Goal: Information Seeking & Learning: Find specific fact

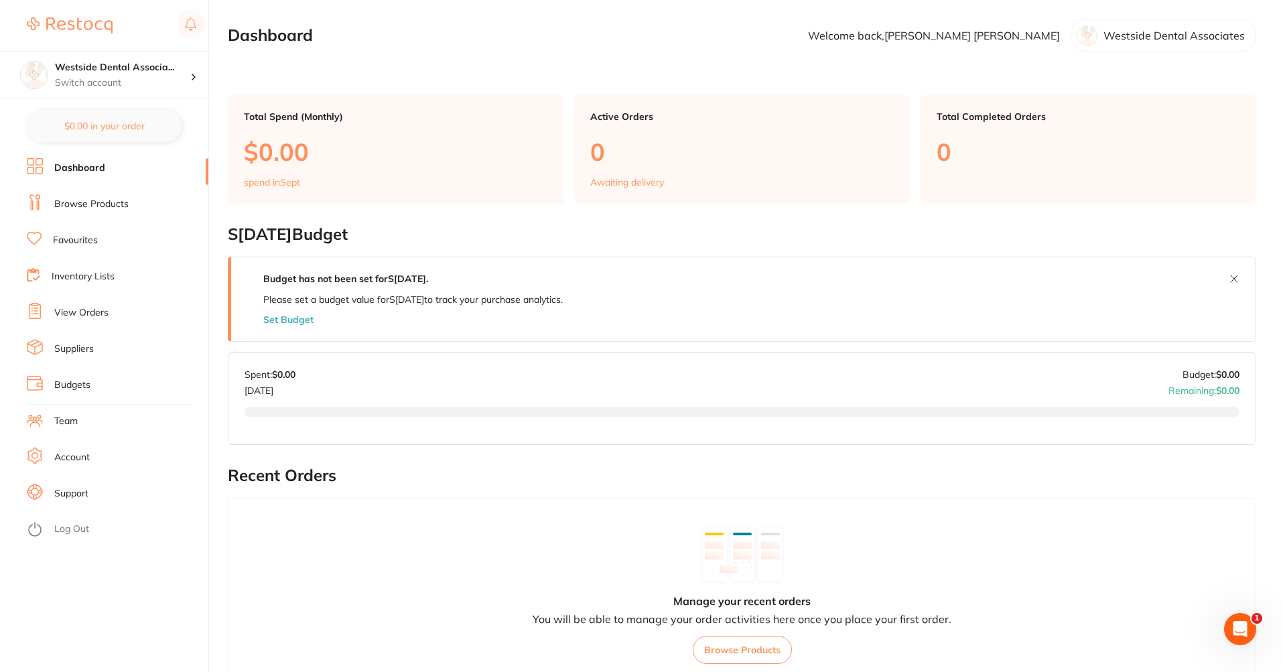
click at [98, 203] on link "Browse Products" at bounding box center [91, 204] width 74 height 13
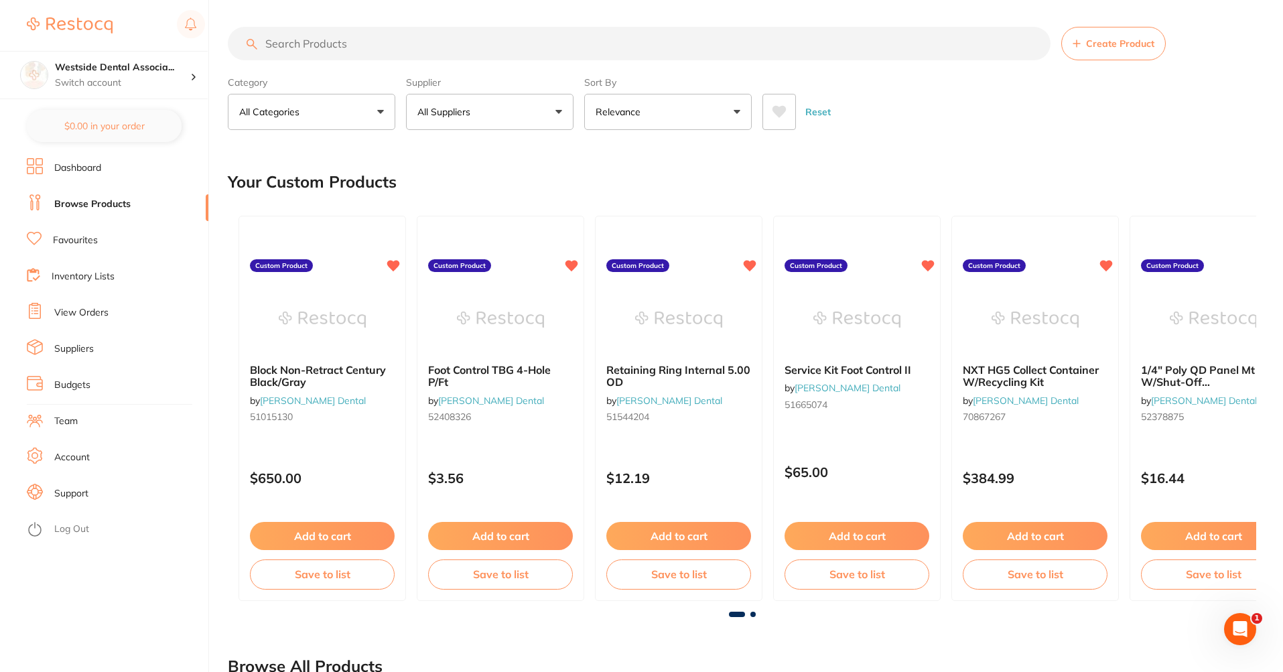
click at [433, 117] on p "All Suppliers" at bounding box center [446, 111] width 58 height 13
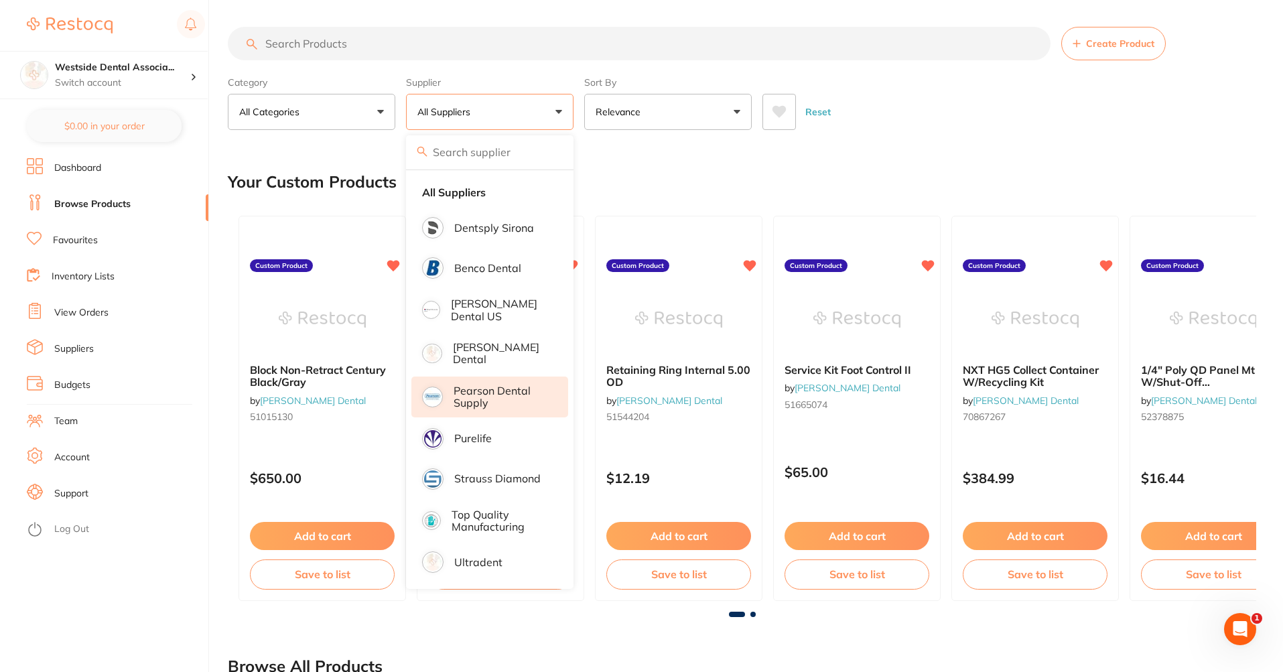
click at [484, 385] on p "Pearson Dental Supply" at bounding box center [502, 397] width 96 height 25
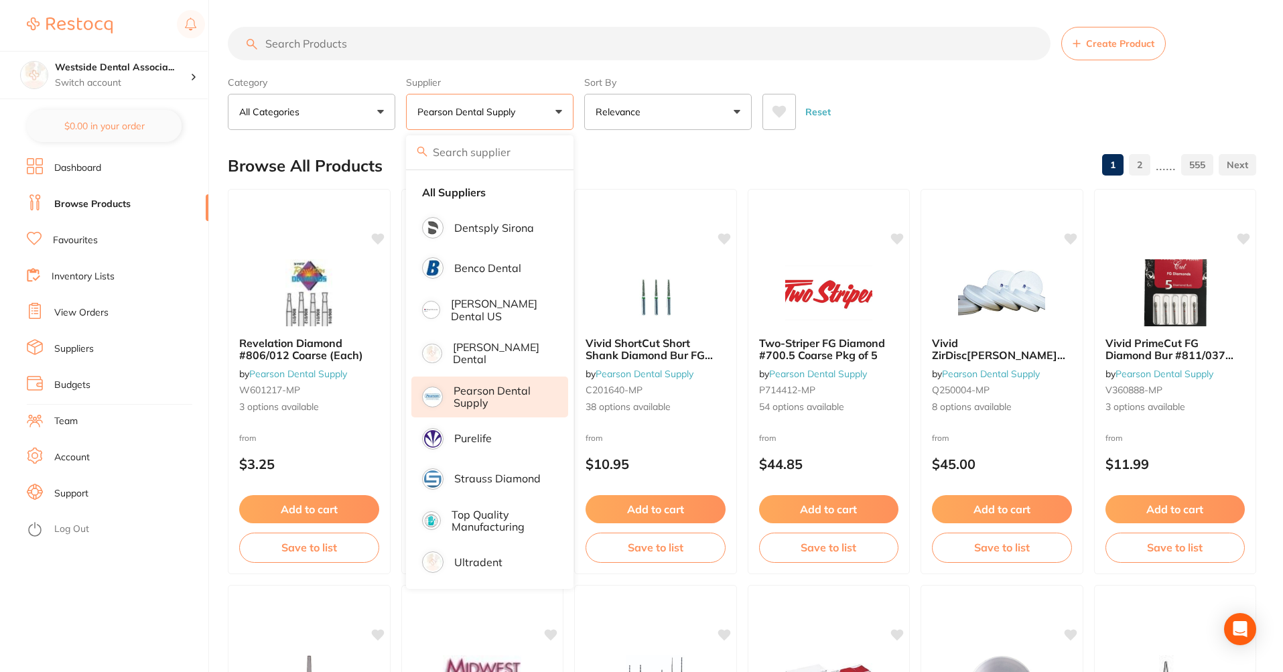
click at [360, 111] on button "All Categories" at bounding box center [312, 112] width 168 height 36
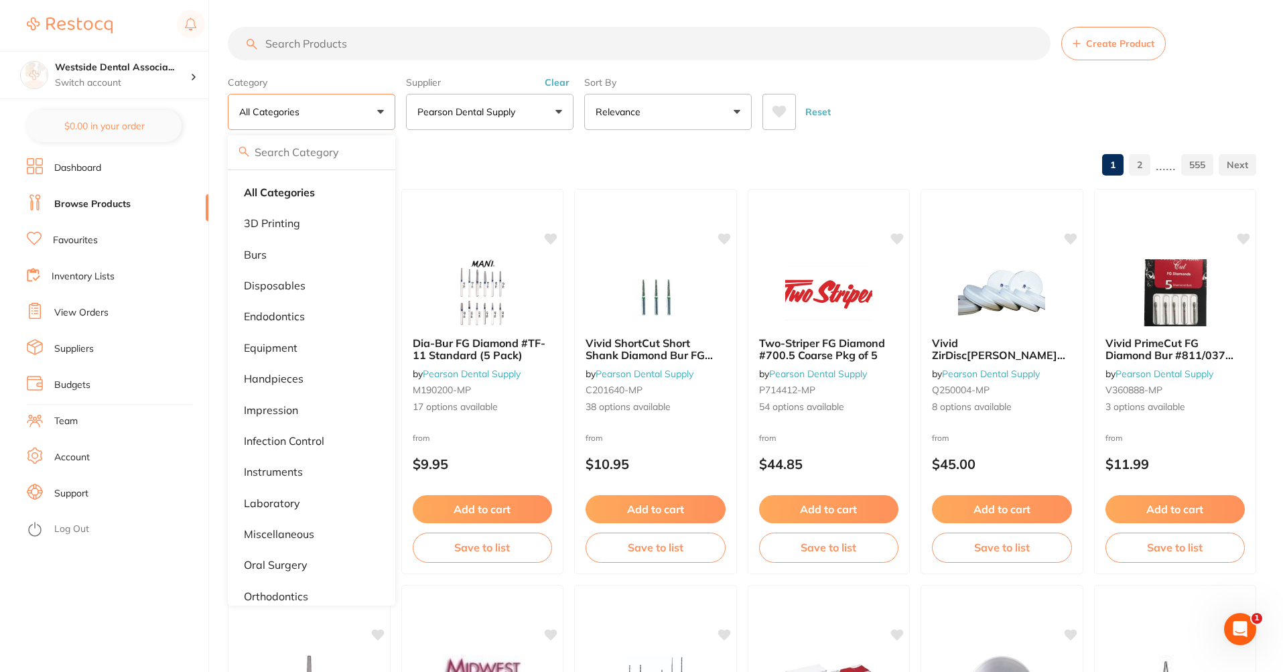
click at [677, 116] on button "Relevance" at bounding box center [668, 112] width 168 height 36
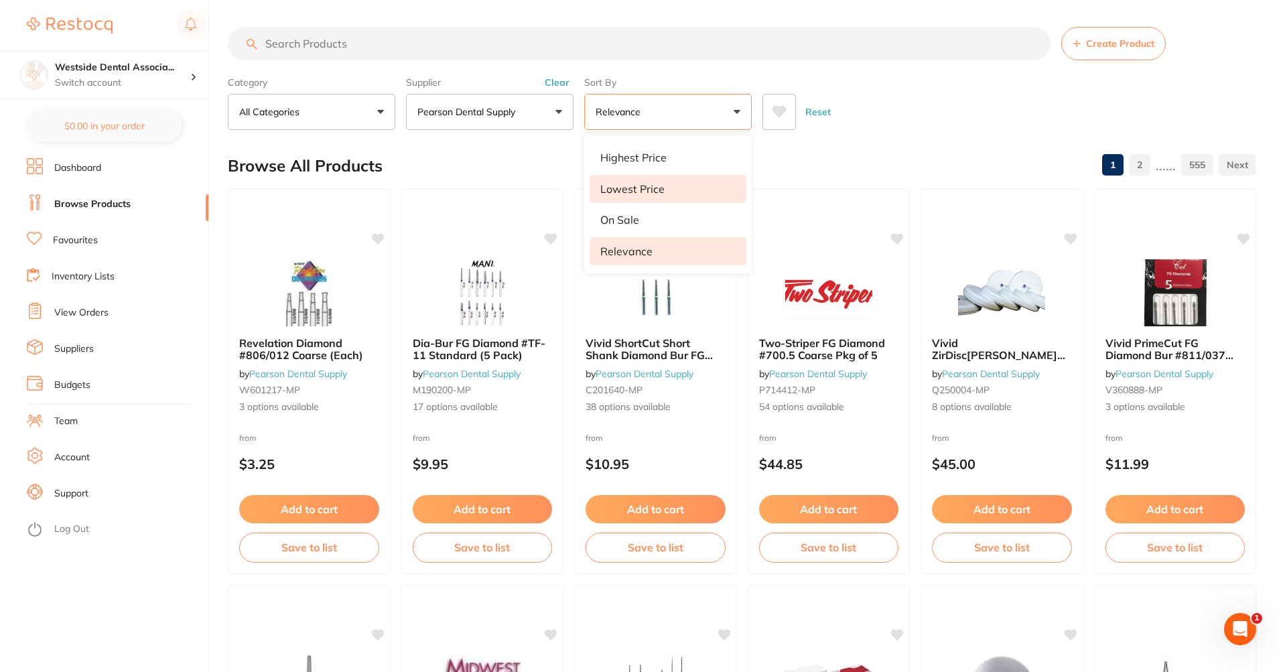
click at [702, 188] on li "Lowest Price" at bounding box center [668, 189] width 157 height 28
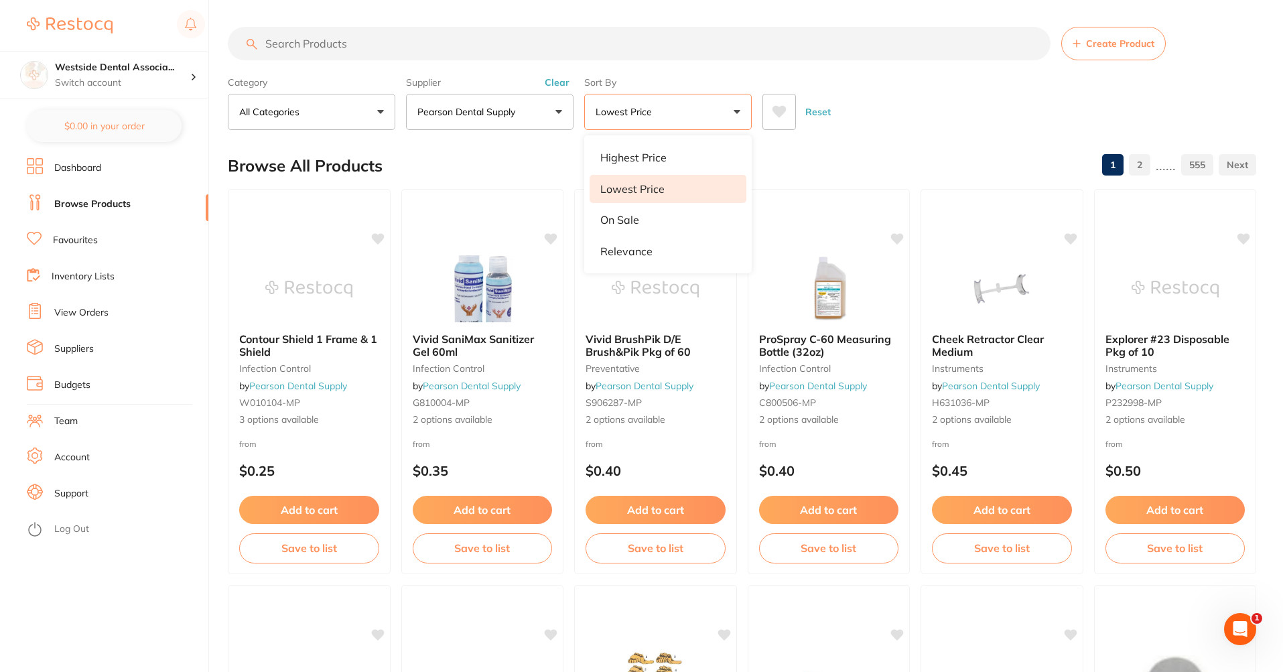
click at [858, 123] on div "Reset" at bounding box center [1003, 106] width 483 height 47
click at [1018, 239] on div "Cheek Retractor Clear Medium instruments by Pearson Dental Supply H631036-MP 2 …" at bounding box center [1002, 381] width 164 height 389
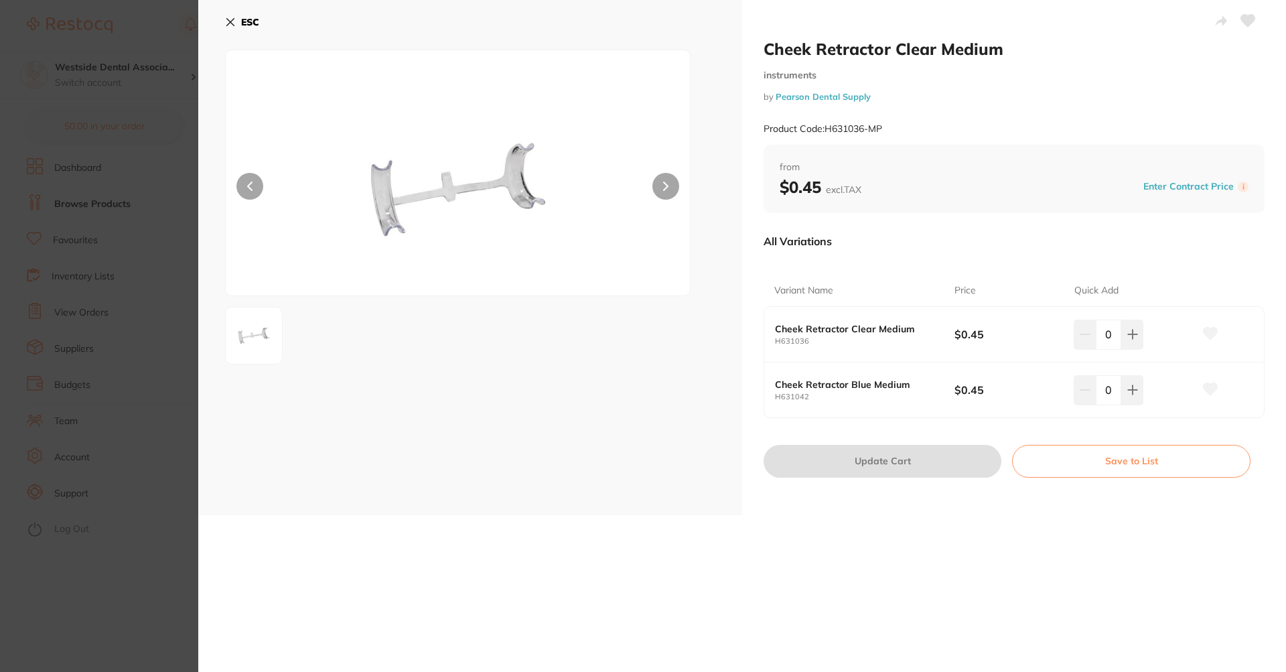
click at [241, 15] on button "ESC" at bounding box center [242, 22] width 34 height 23
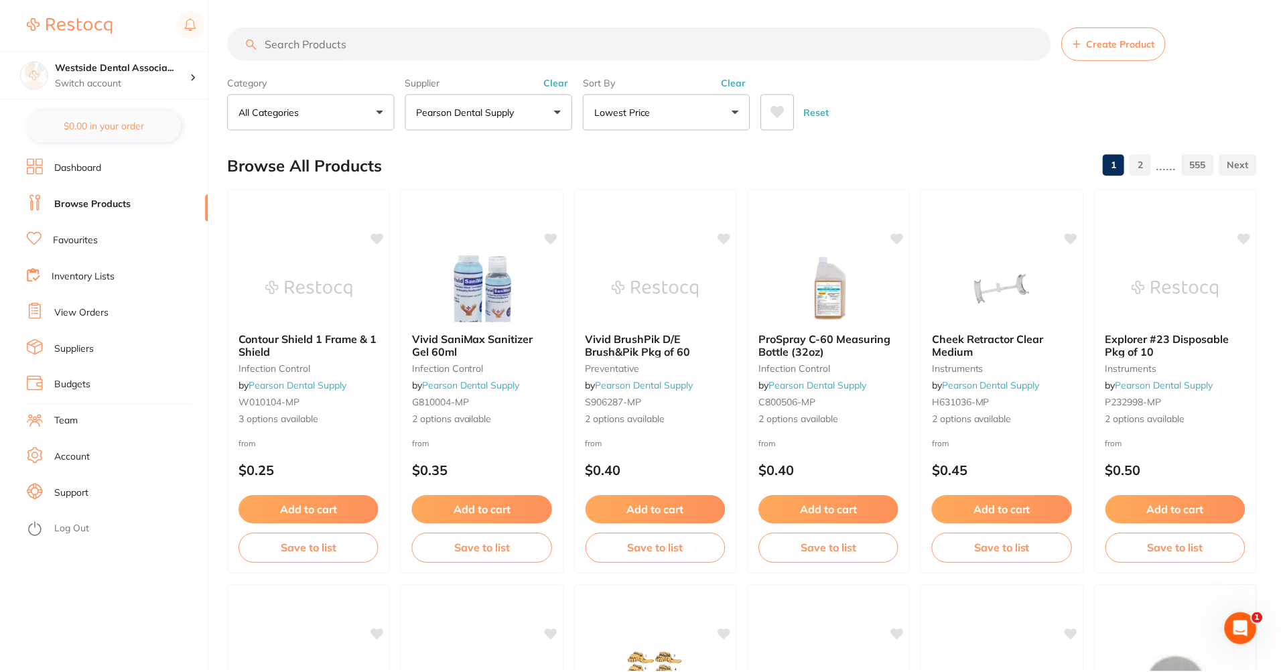
scroll to position [1, 0]
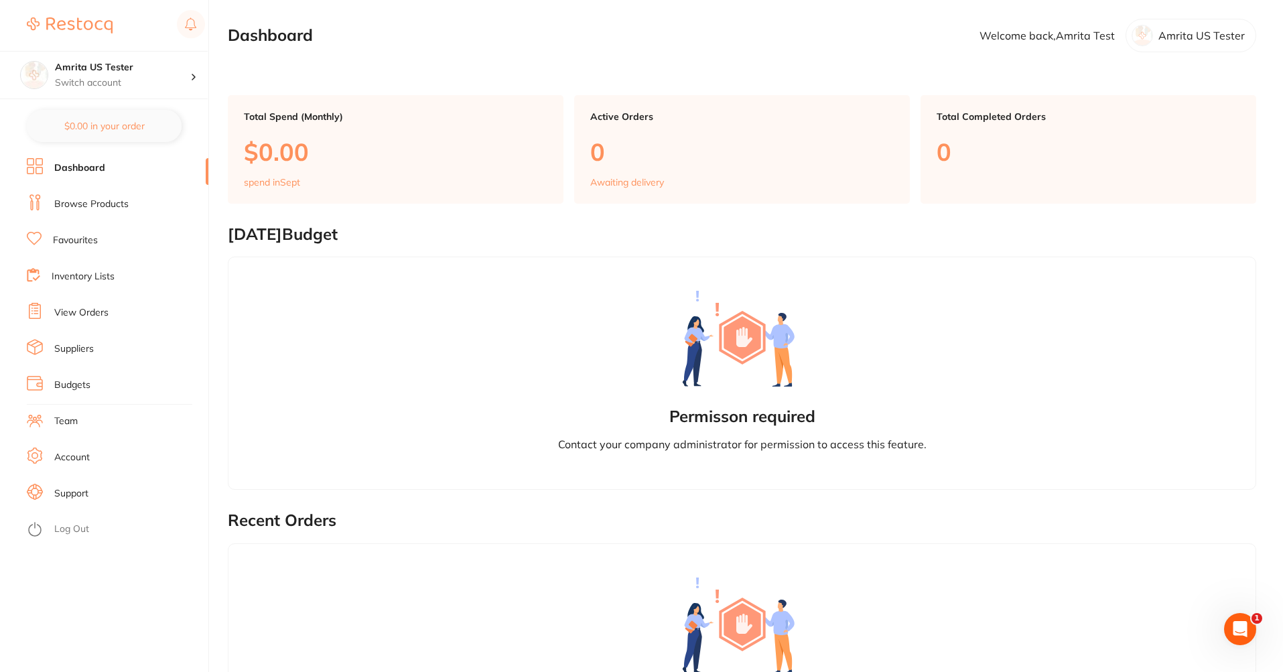
click at [103, 206] on link "Browse Products" at bounding box center [91, 204] width 74 height 13
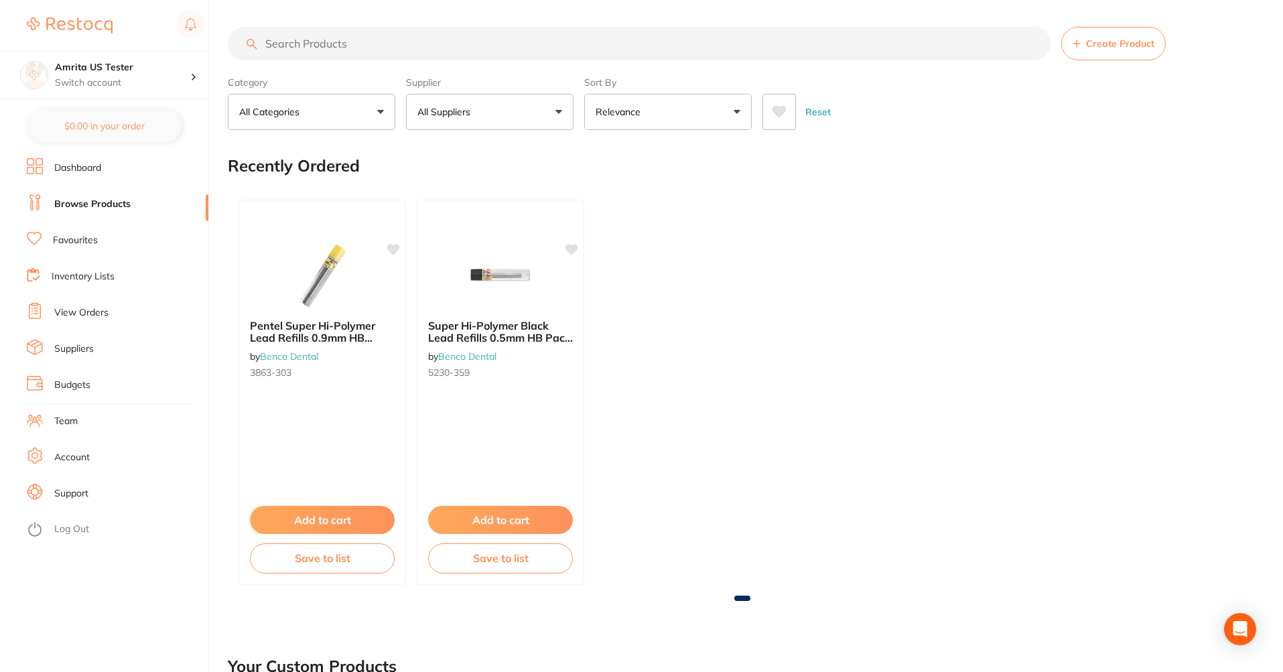
click at [497, 107] on button "All Suppliers" at bounding box center [490, 112] width 168 height 36
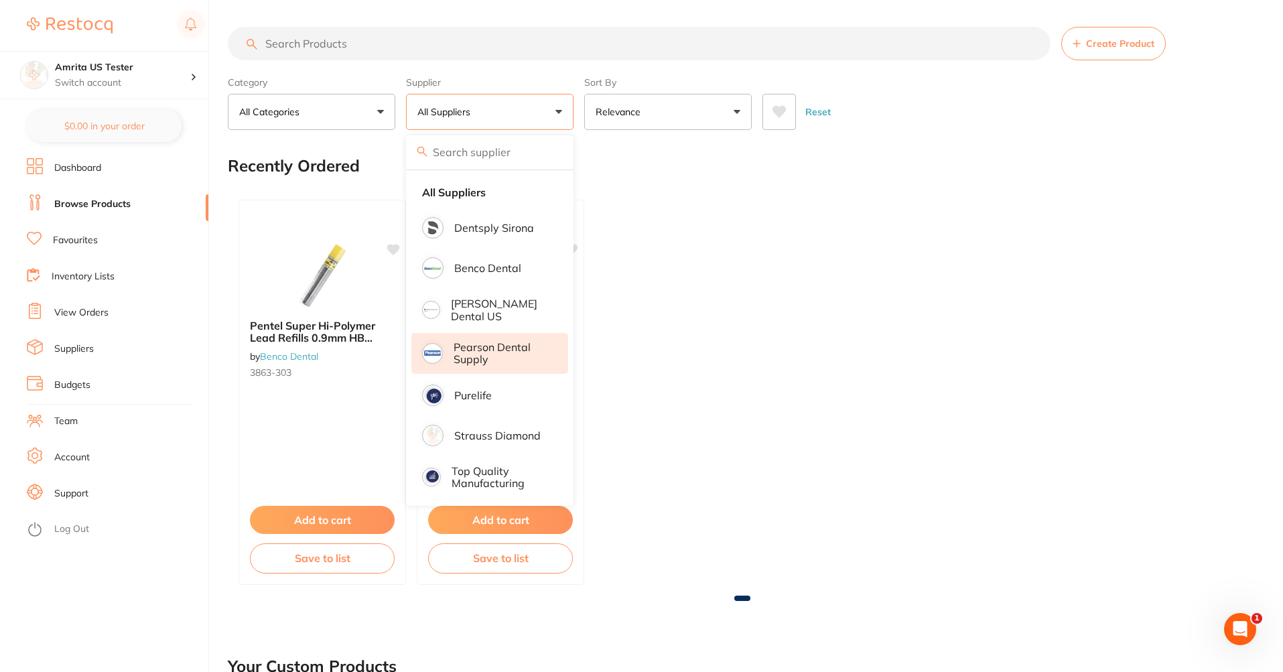
click at [525, 370] on li "Pearson Dental Supply" at bounding box center [489, 353] width 157 height 41
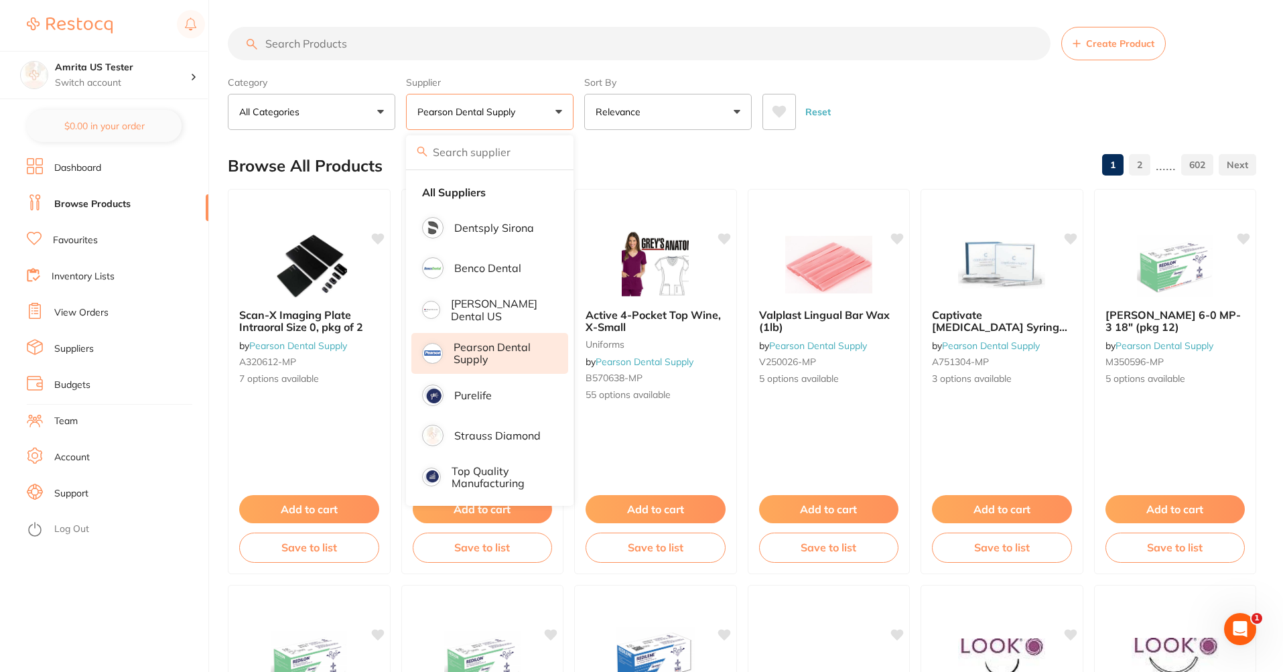
click at [363, 100] on button "All Categories" at bounding box center [312, 112] width 168 height 36
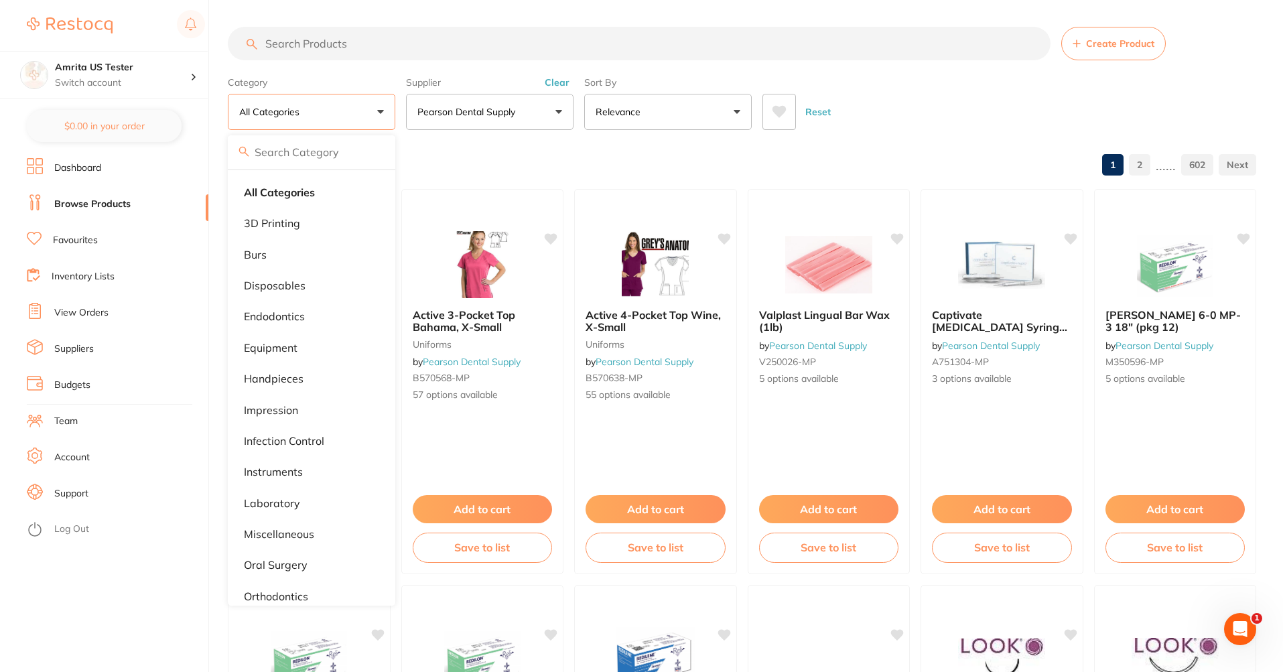
click at [680, 54] on input "search" at bounding box center [639, 44] width 823 height 34
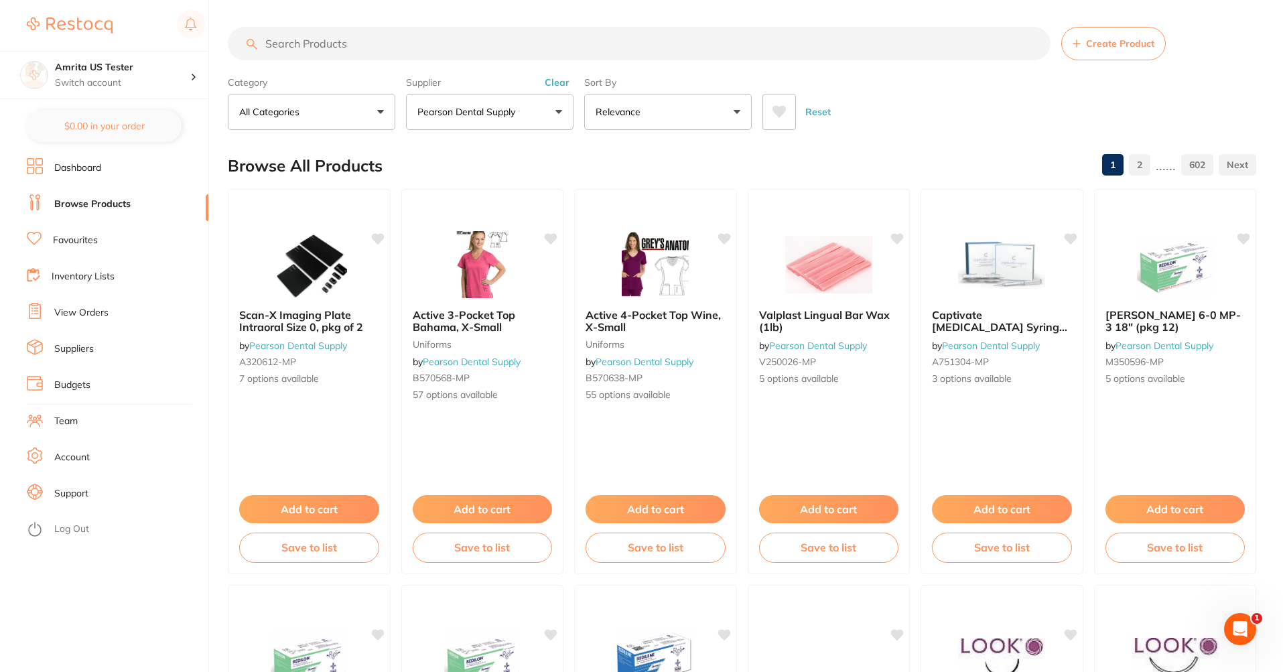
click at [672, 120] on button "Relevance" at bounding box center [668, 112] width 168 height 36
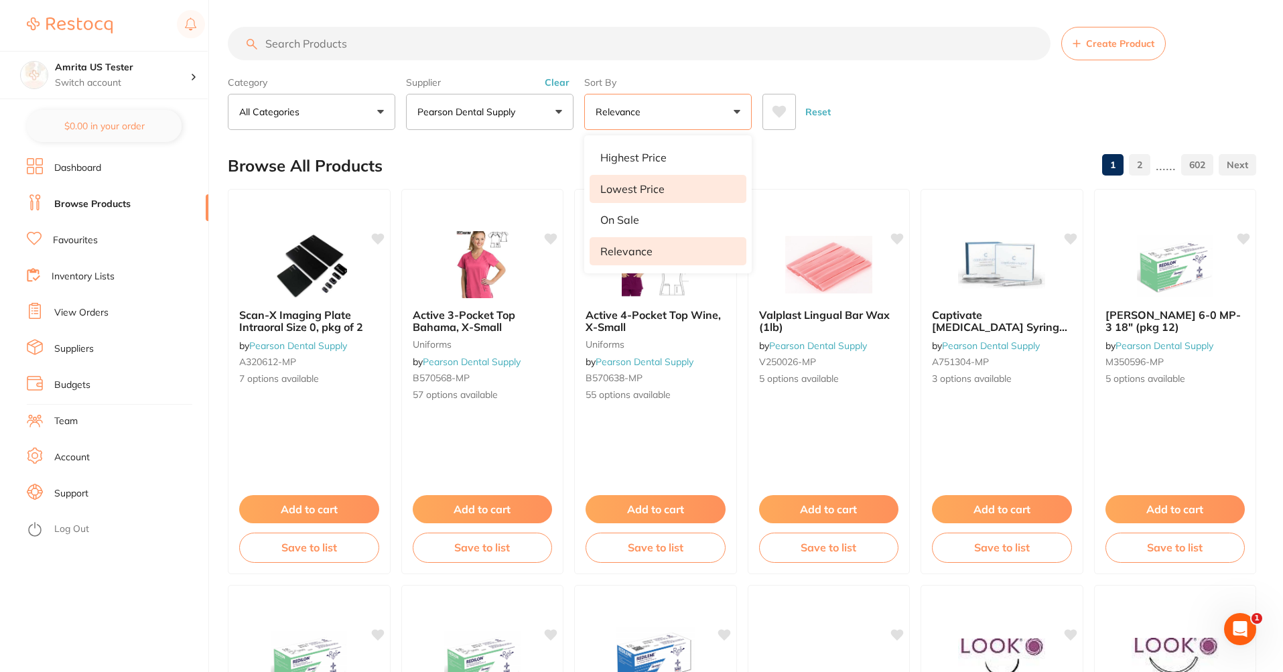
click at [696, 191] on li "Lowest Price" at bounding box center [668, 189] width 157 height 28
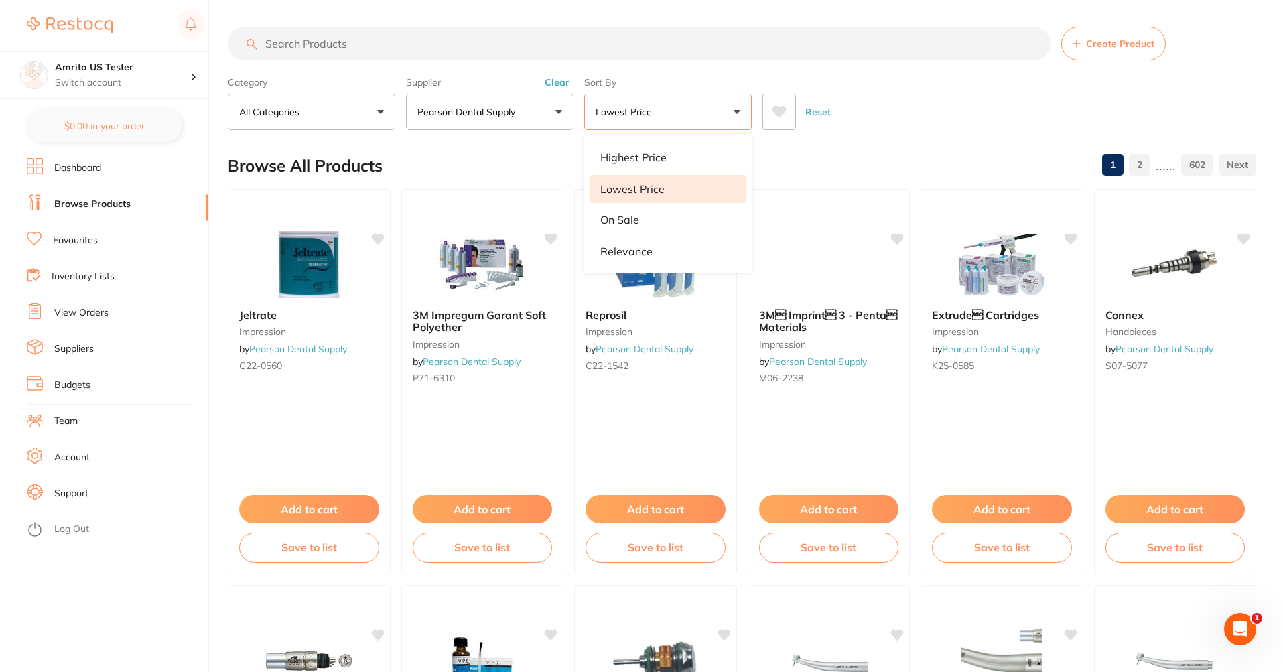
click at [929, 87] on div "Reset" at bounding box center [1003, 106] width 483 height 47
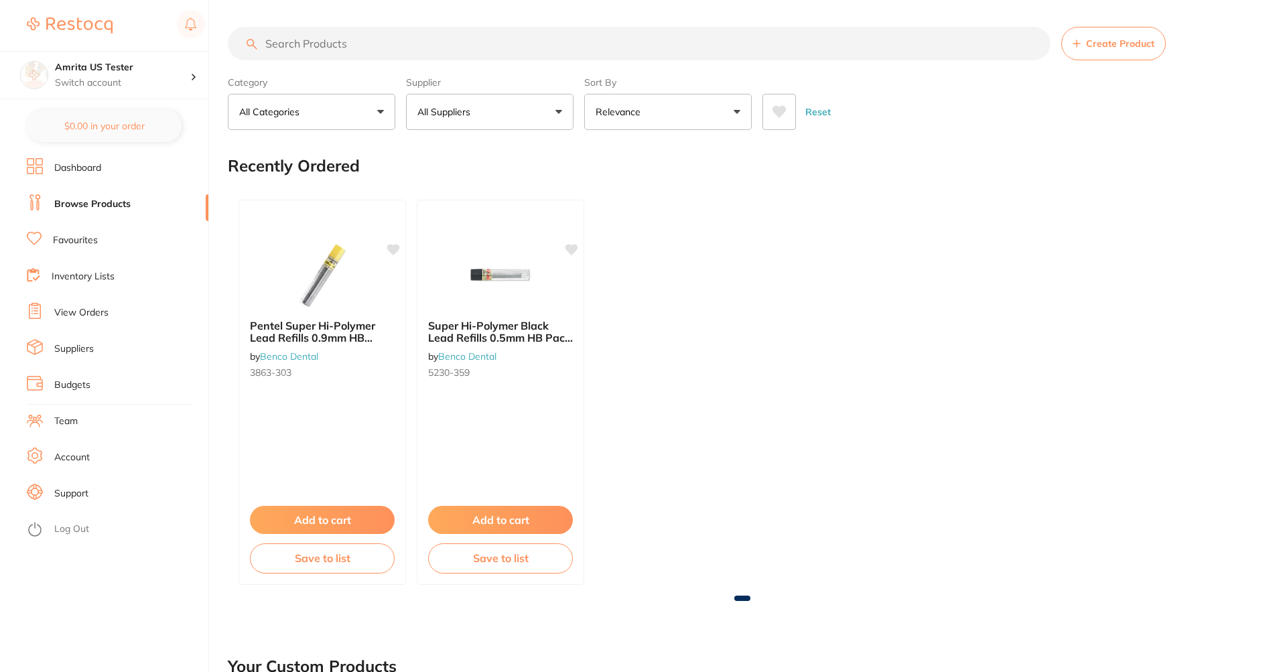
click at [564, 117] on button "All Suppliers" at bounding box center [490, 112] width 168 height 36
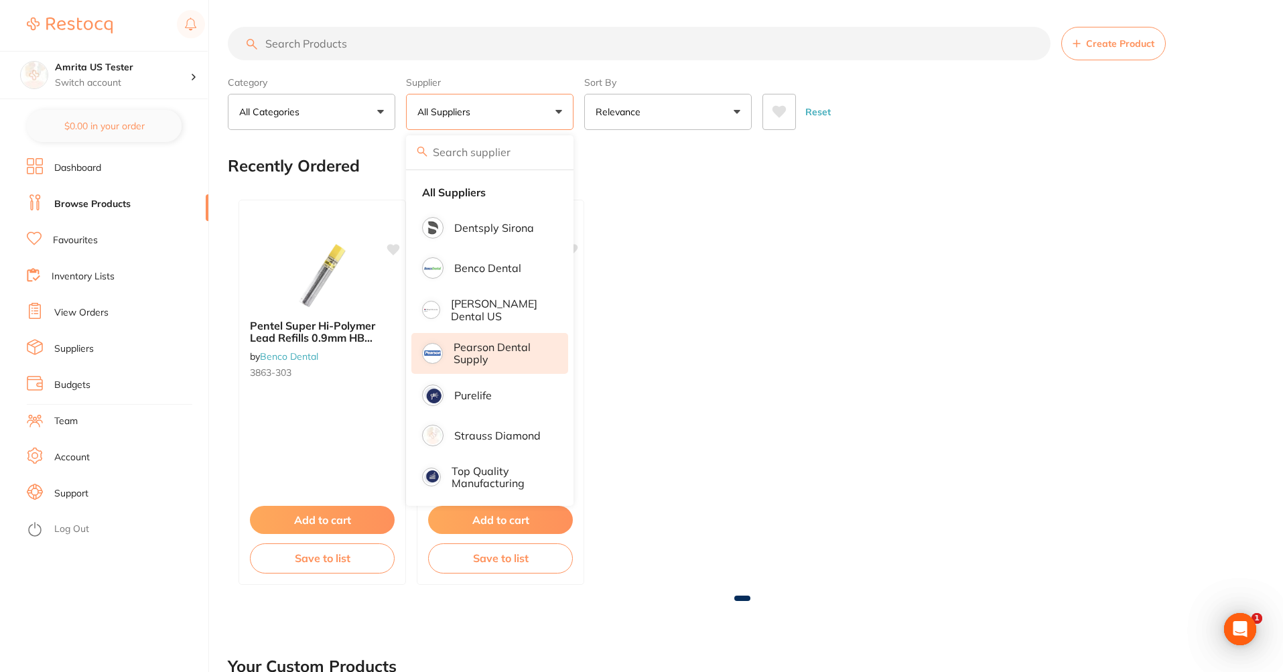
click at [503, 362] on p "Pearson Dental Supply" at bounding box center [502, 353] width 96 height 25
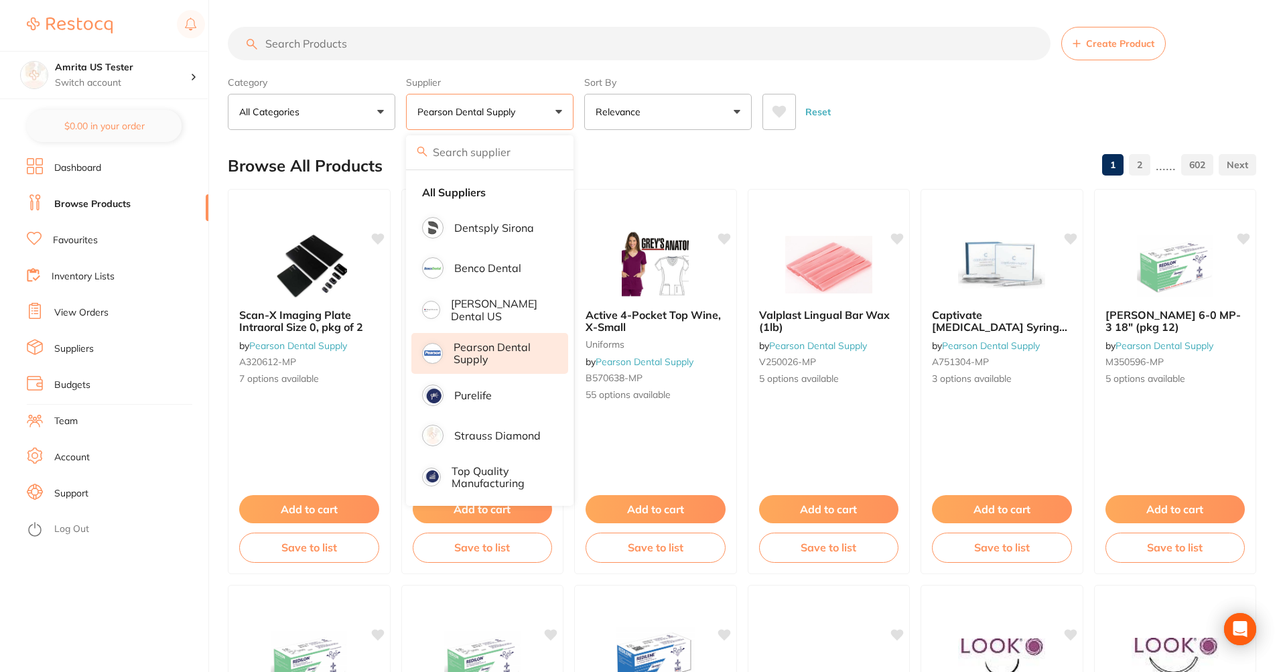
click at [921, 112] on div "Reset" at bounding box center [1003, 106] width 483 height 47
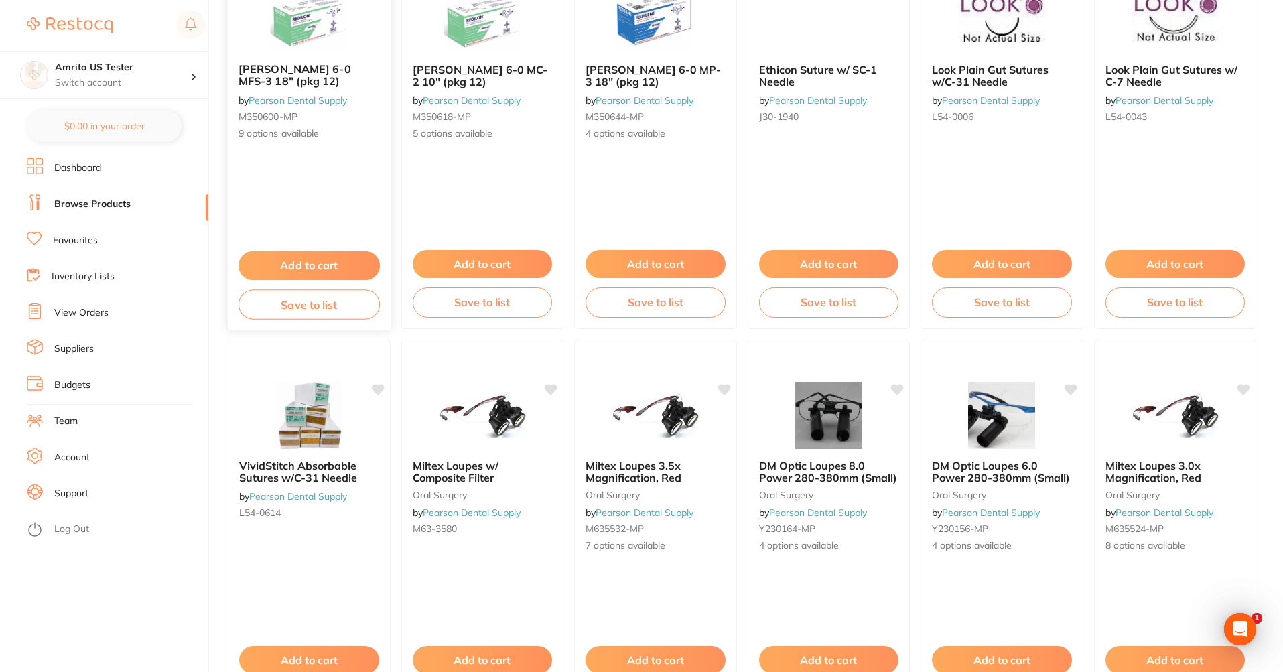
scroll to position [326, 0]
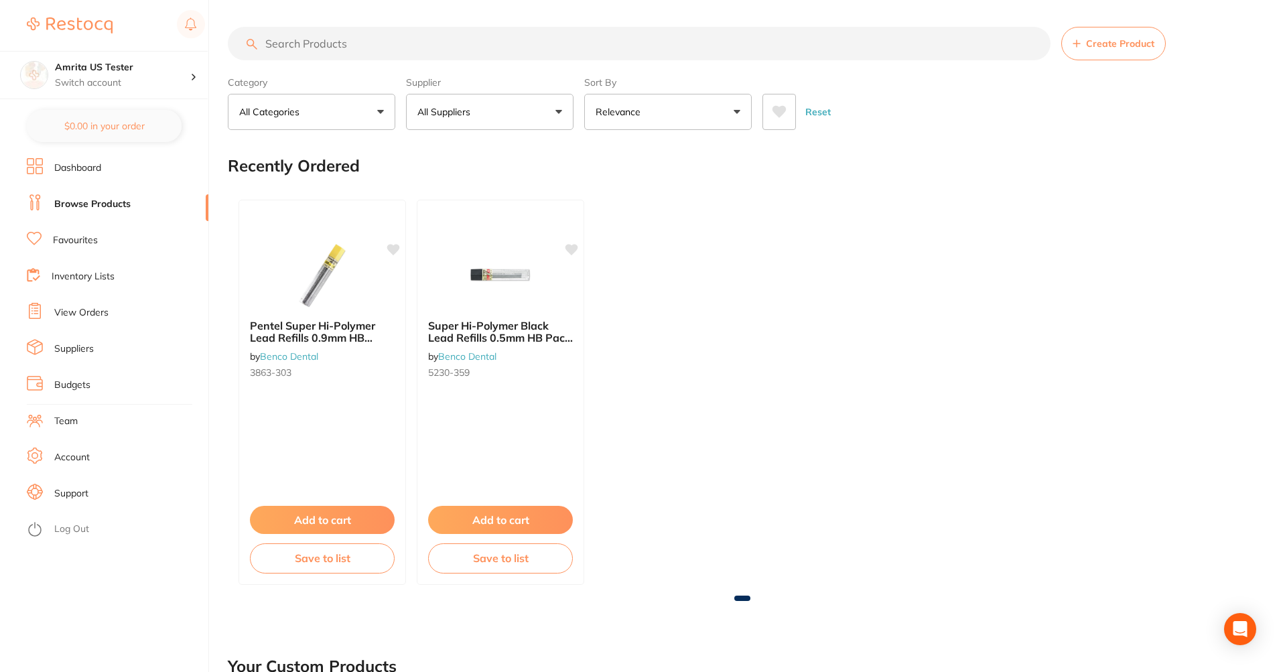
click at [524, 117] on button "All Suppliers" at bounding box center [490, 112] width 168 height 36
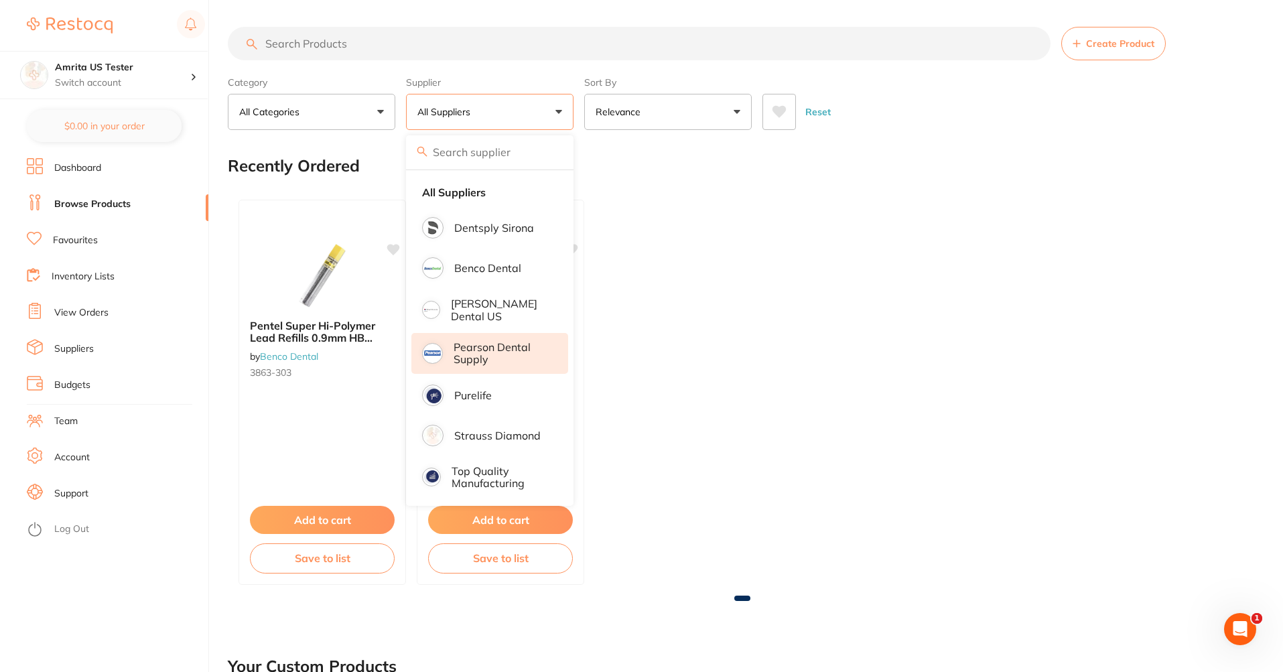
click at [517, 350] on p "Pearson Dental Supply" at bounding box center [502, 353] width 96 height 25
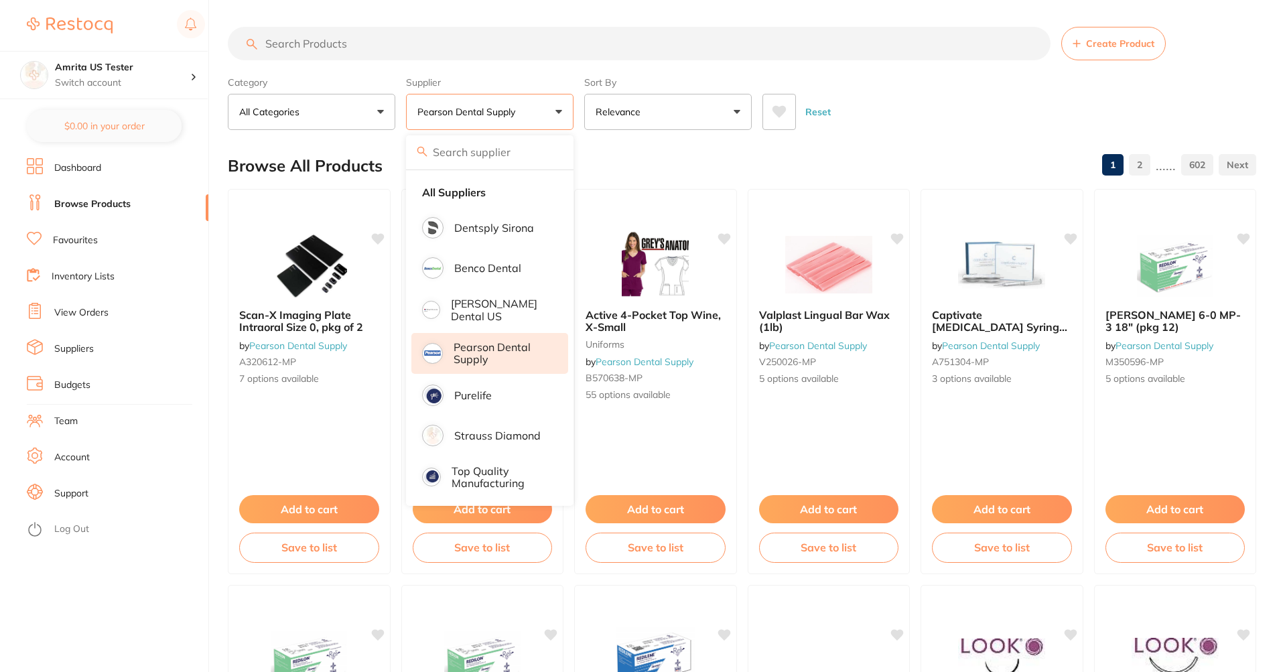
click at [1049, 102] on div "Reset" at bounding box center [1003, 106] width 483 height 47
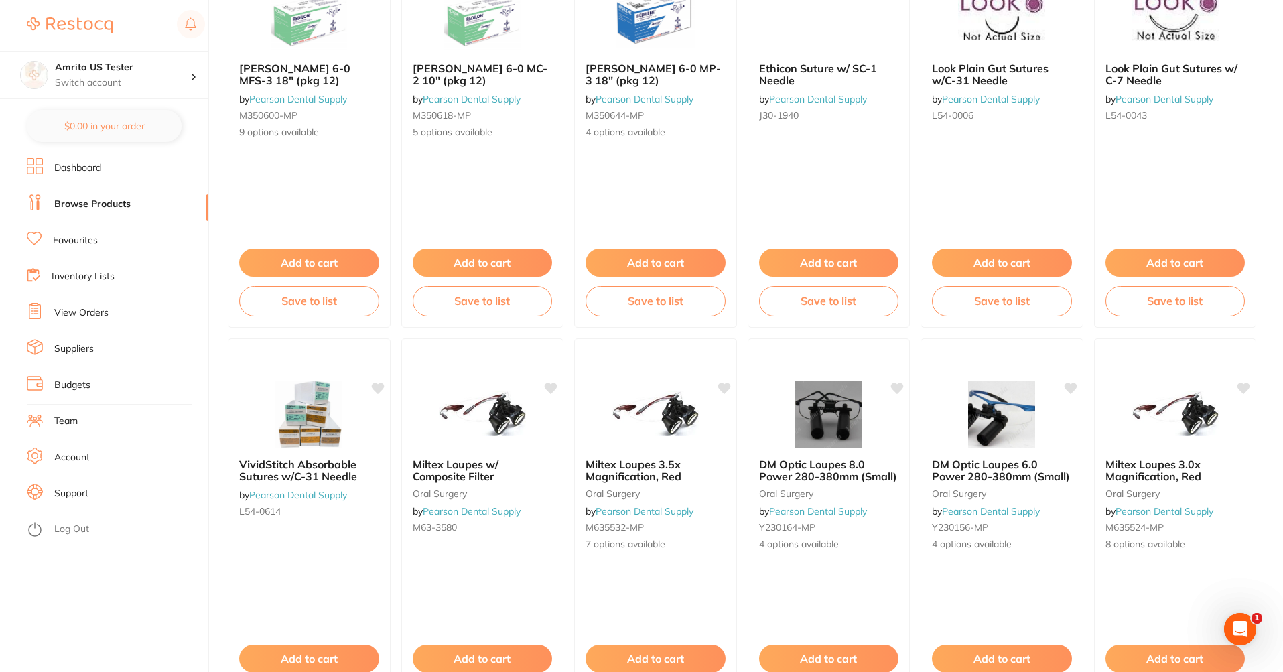
scroll to position [965, 0]
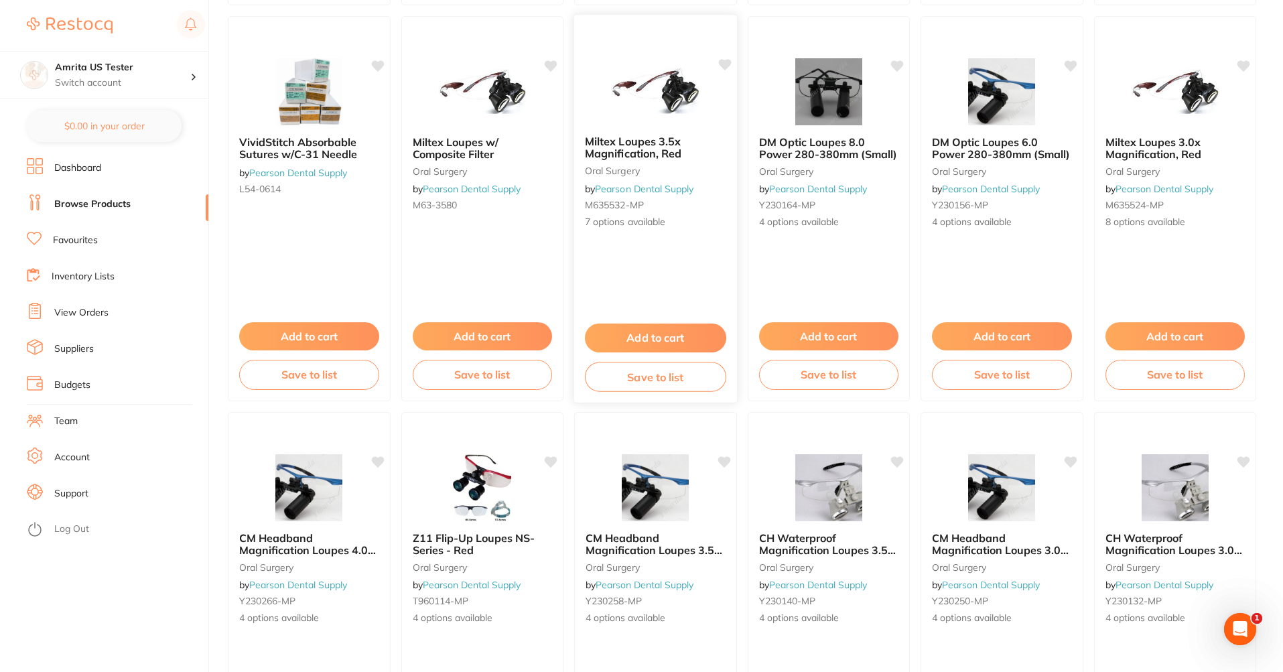
click at [598, 91] on div at bounding box center [655, 91] width 163 height 68
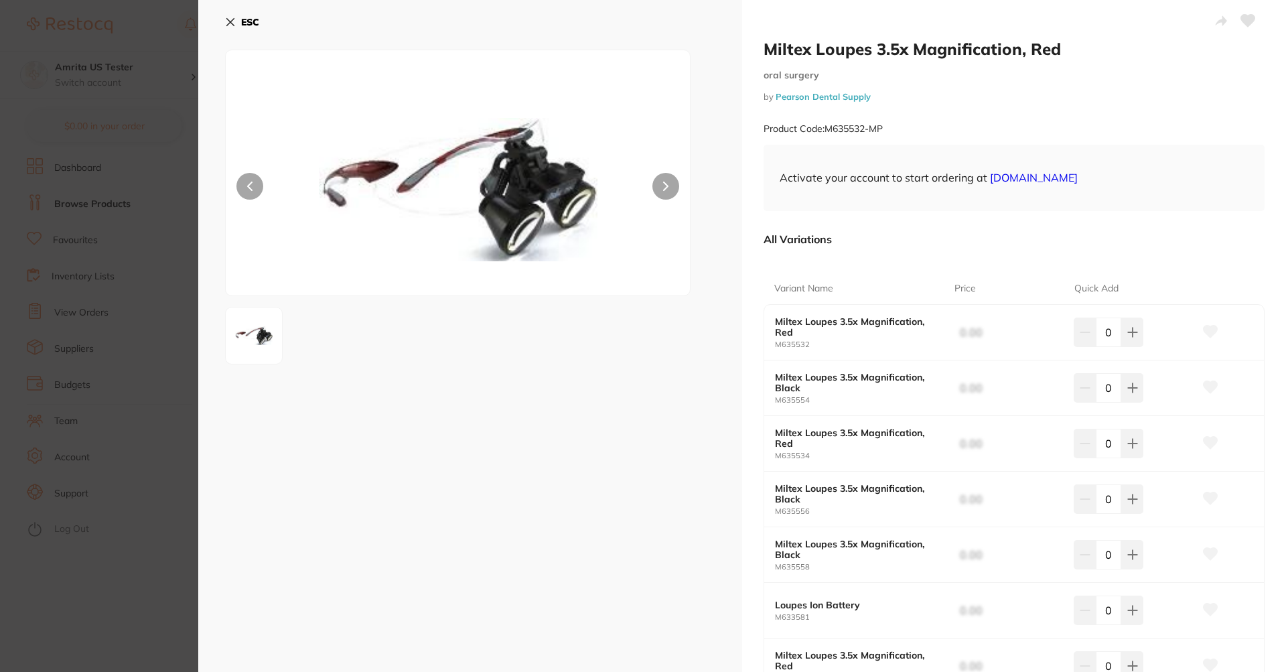
click at [974, 333] on span "0.00" at bounding box center [1020, 332] width 120 height 27
click at [239, 29] on button "ESC" at bounding box center [242, 22] width 34 height 23
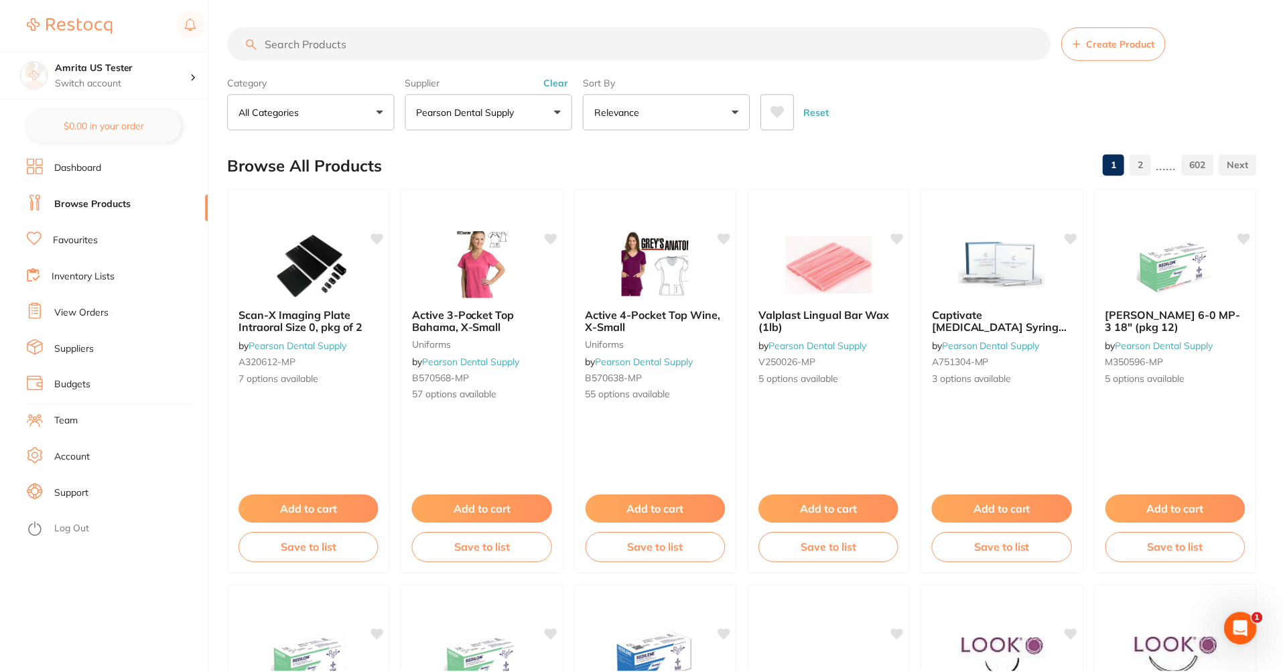
scroll to position [965, 0]
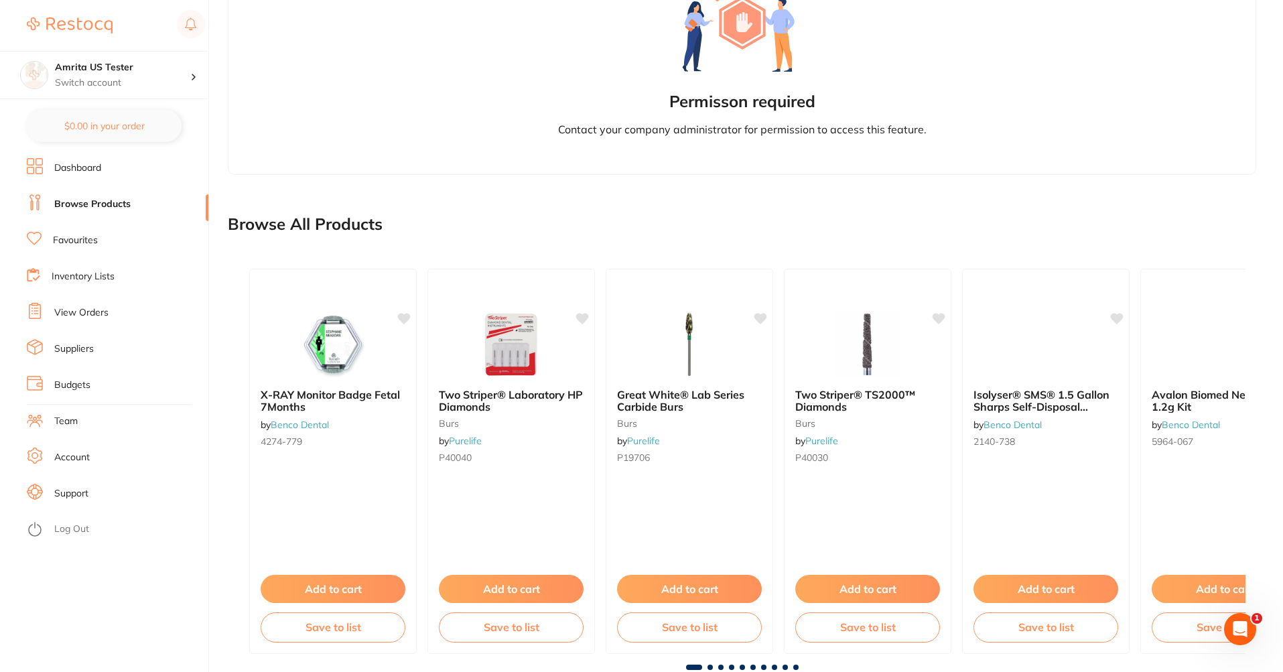
scroll to position [783, 0]
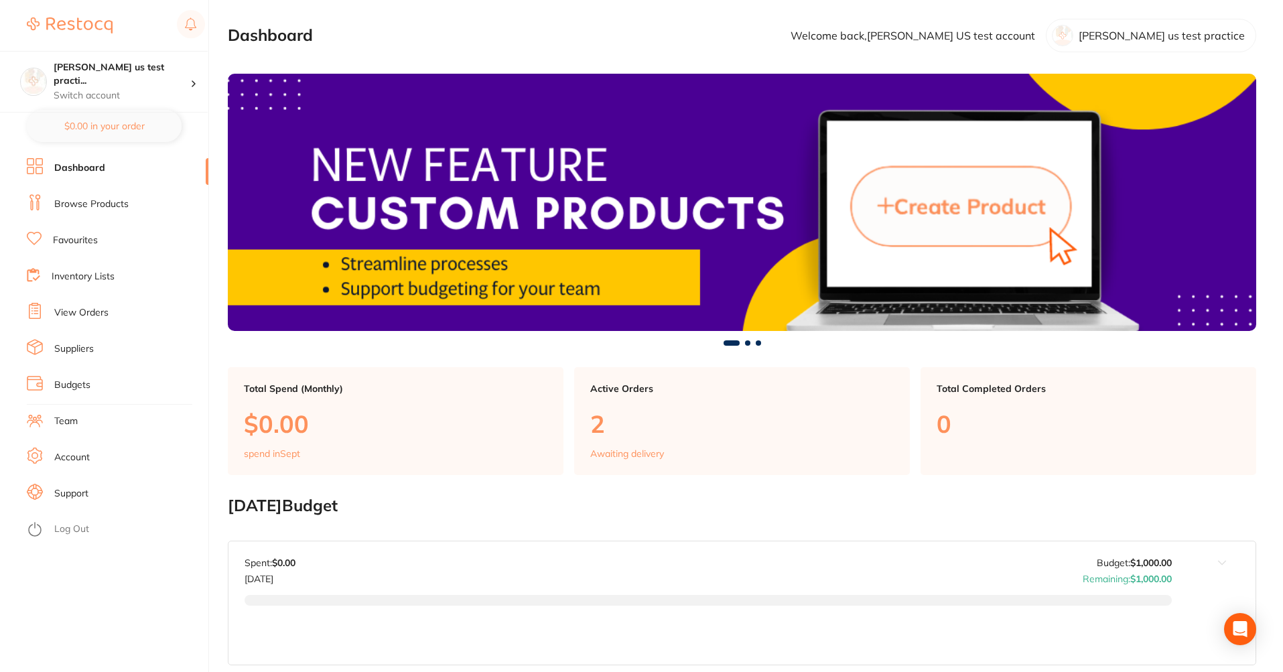
click at [85, 206] on link "Browse Products" at bounding box center [91, 204] width 74 height 13
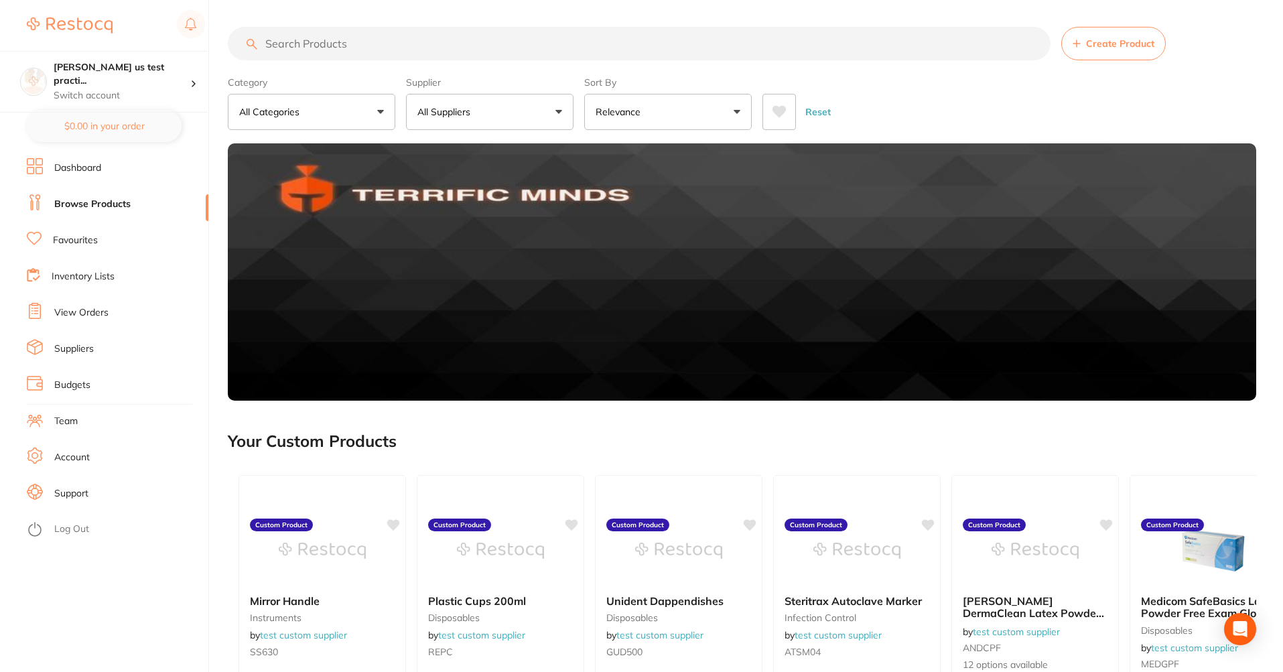
click at [505, 107] on button "All Suppliers" at bounding box center [490, 112] width 168 height 36
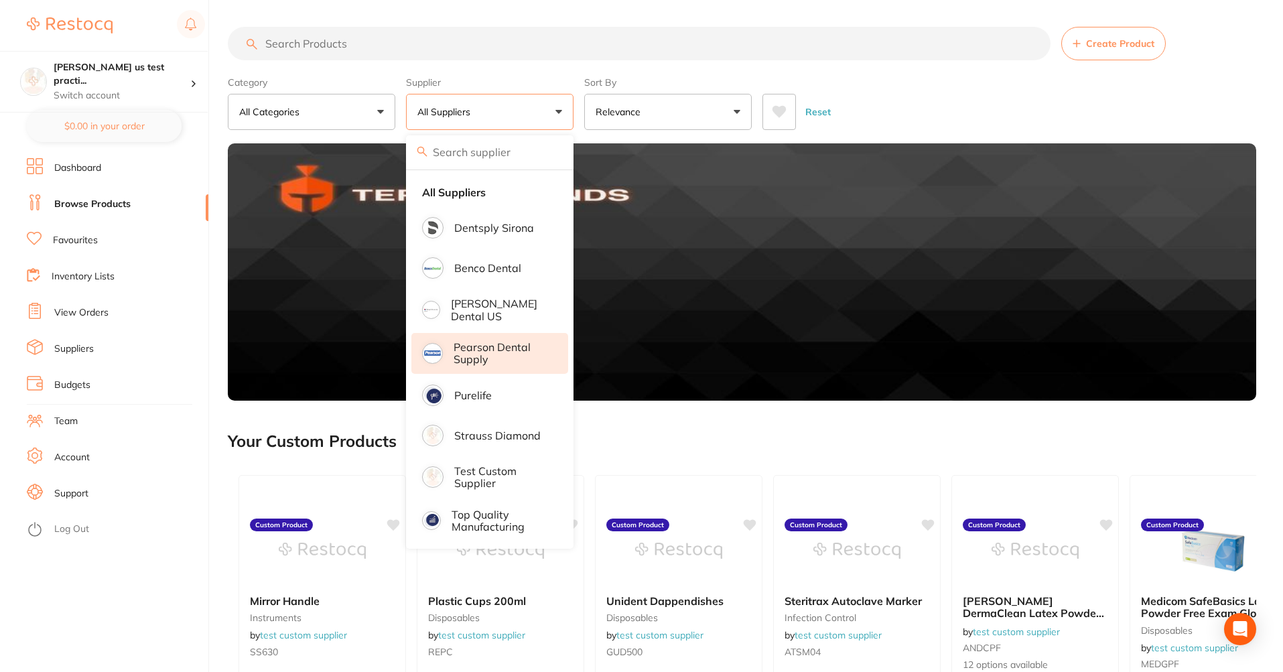
click at [526, 362] on p "Pearson Dental Supply" at bounding box center [502, 353] width 96 height 25
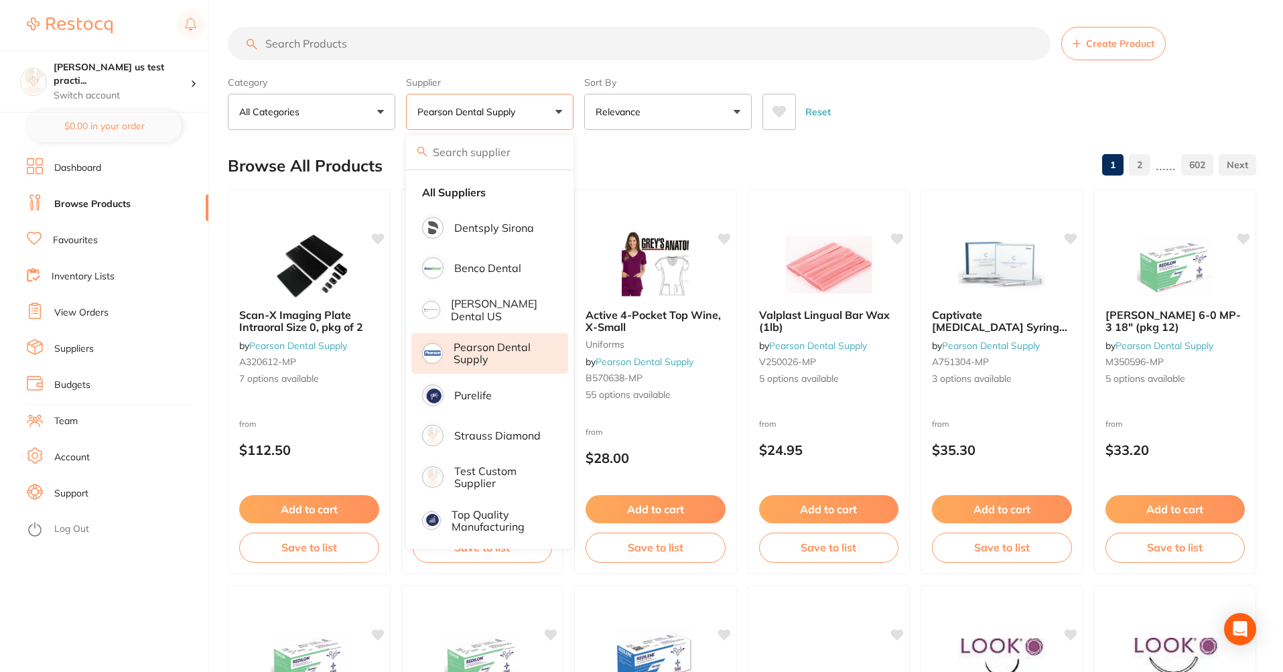
click at [630, 105] on button "Relevance" at bounding box center [668, 112] width 168 height 36
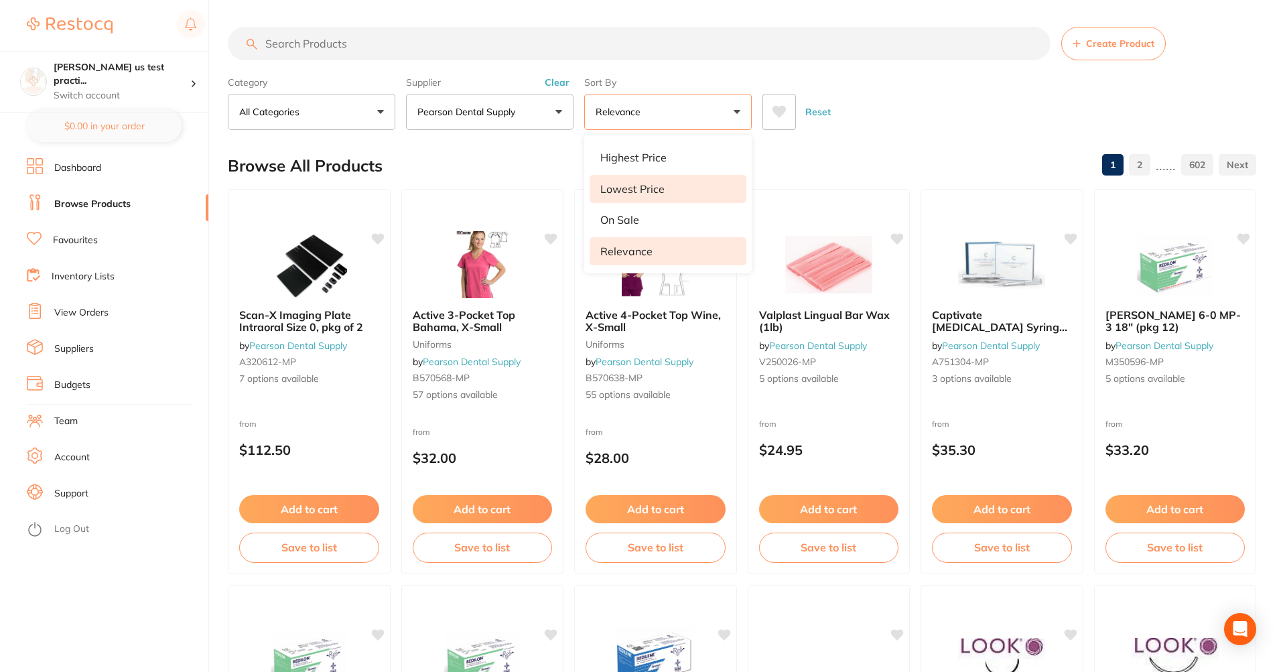
click at [635, 188] on p "Lowest Price" at bounding box center [632, 189] width 64 height 12
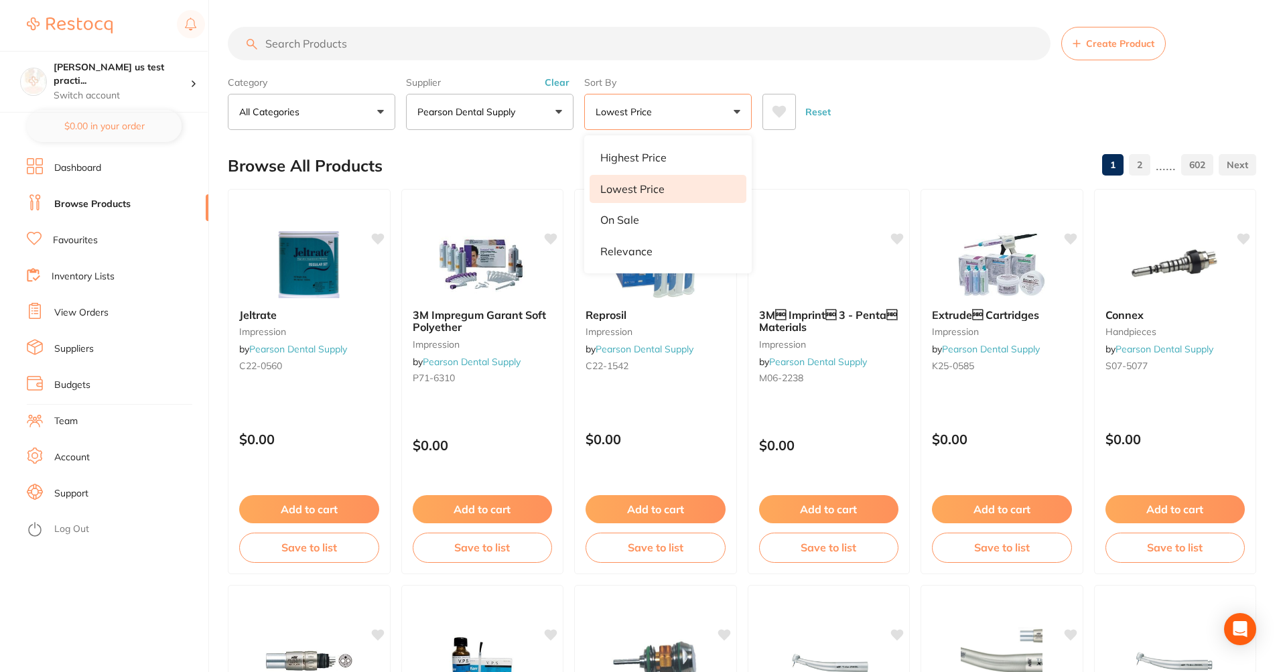
click at [821, 145] on div "Browse All Products 1 2 ...... 602" at bounding box center [742, 165] width 1028 height 45
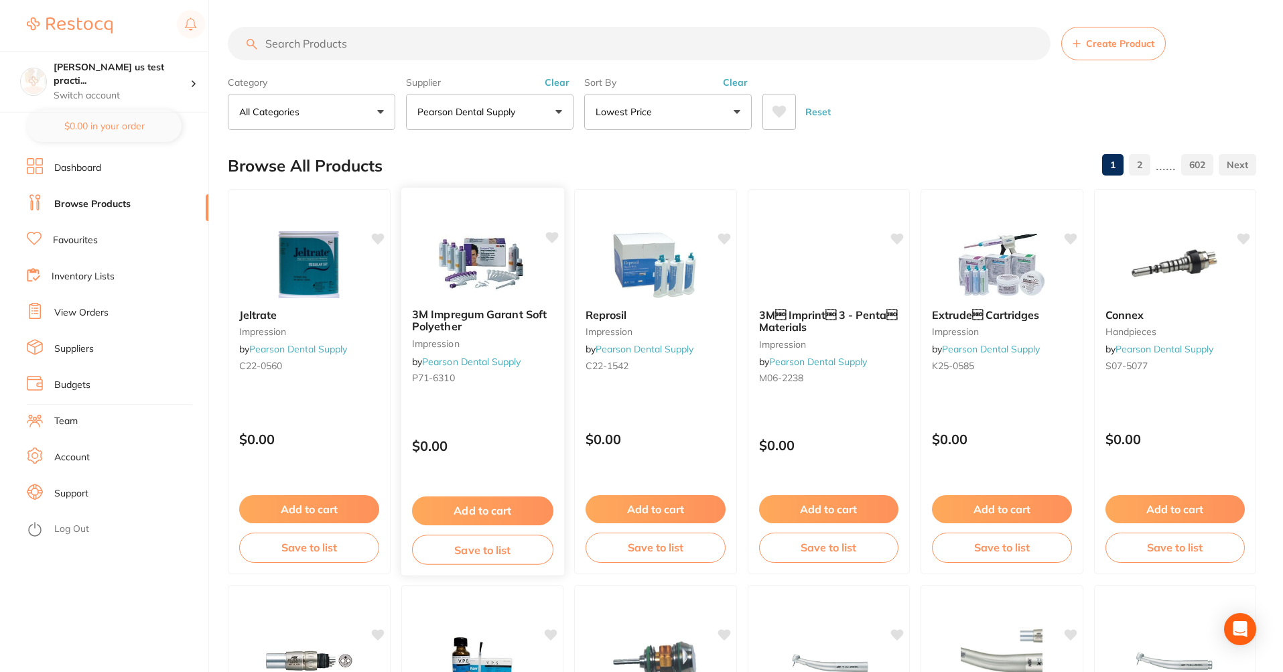
click at [517, 268] on img at bounding box center [482, 264] width 88 height 68
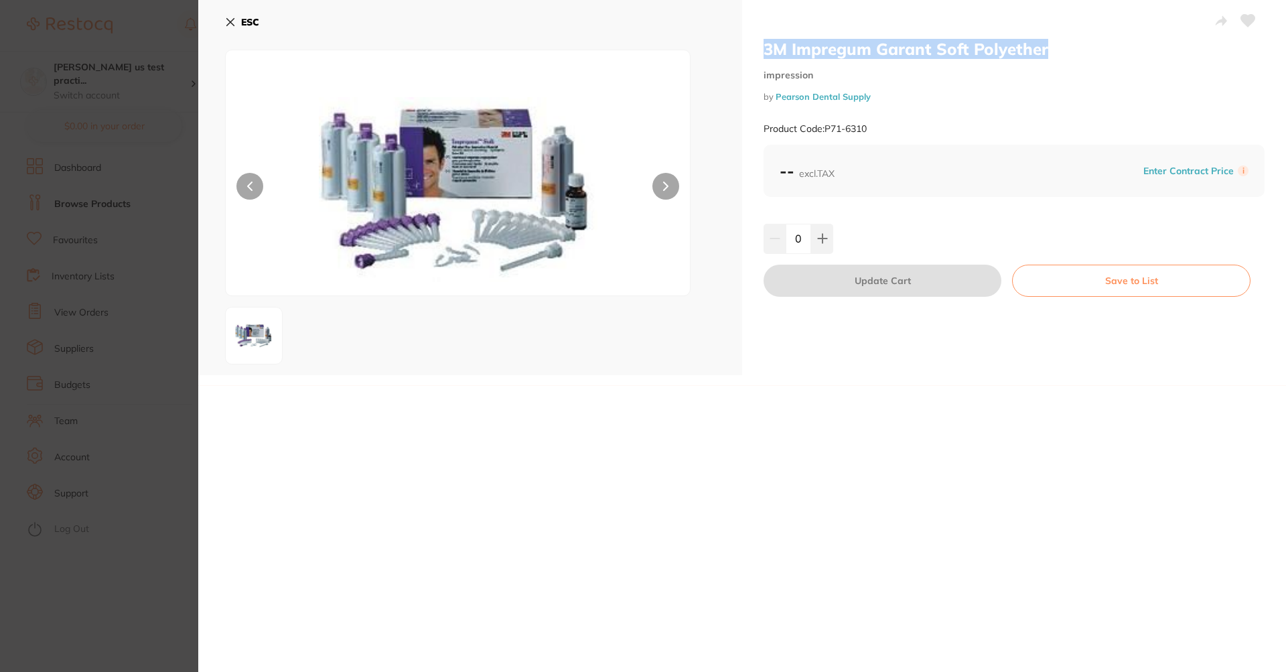
drag, startPoint x: 766, startPoint y: 48, endPoint x: 1098, endPoint y: 50, distance: 332.3
click at [1098, 50] on h2 "3M Impregum Garant Soft Polyether" at bounding box center [1014, 49] width 501 height 20
drag, startPoint x: 881, startPoint y: 129, endPoint x: 825, endPoint y: 131, distance: 56.3
click at [825, 131] on div "Product Code: P71-6310" at bounding box center [1014, 129] width 501 height 33
copy small "P71-6310"
